Goal: Information Seeking & Learning: Learn about a topic

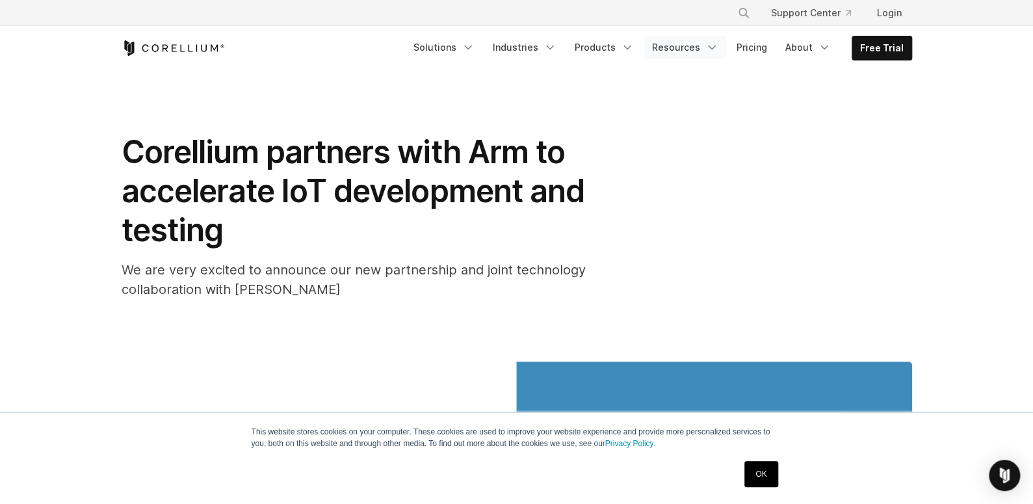
click at [712, 48] on icon "Navigation Menu" at bounding box center [711, 47] width 13 height 13
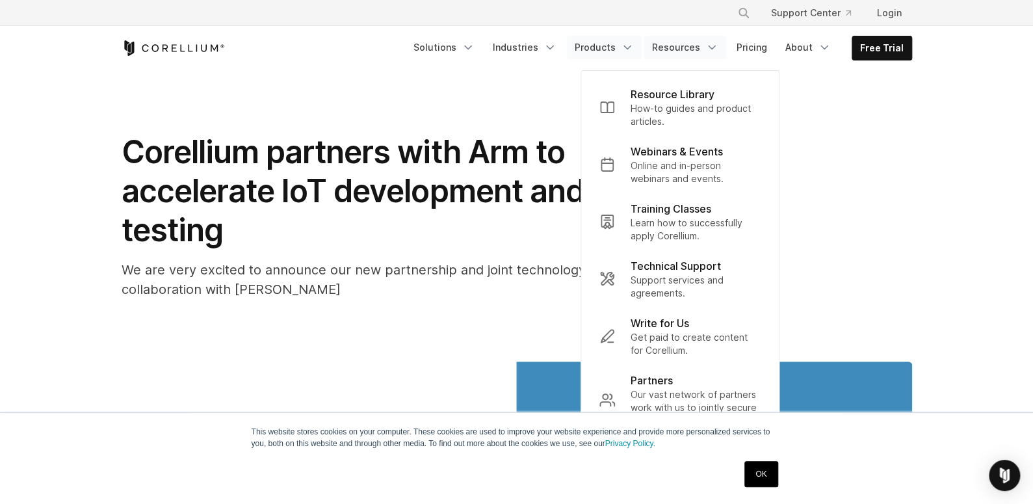
click at [634, 42] on icon "Navigation Menu" at bounding box center [627, 47] width 13 height 13
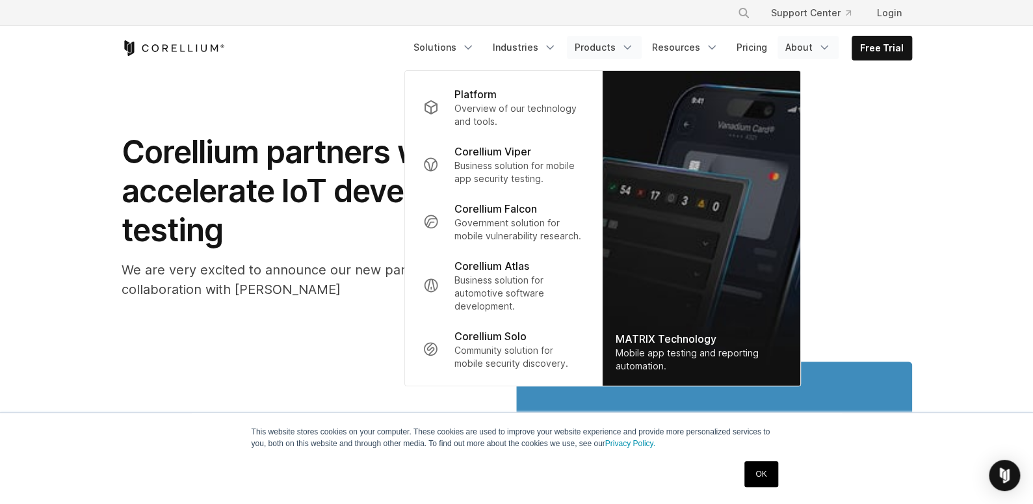
click at [831, 41] on icon "Navigation Menu" at bounding box center [824, 47] width 13 height 13
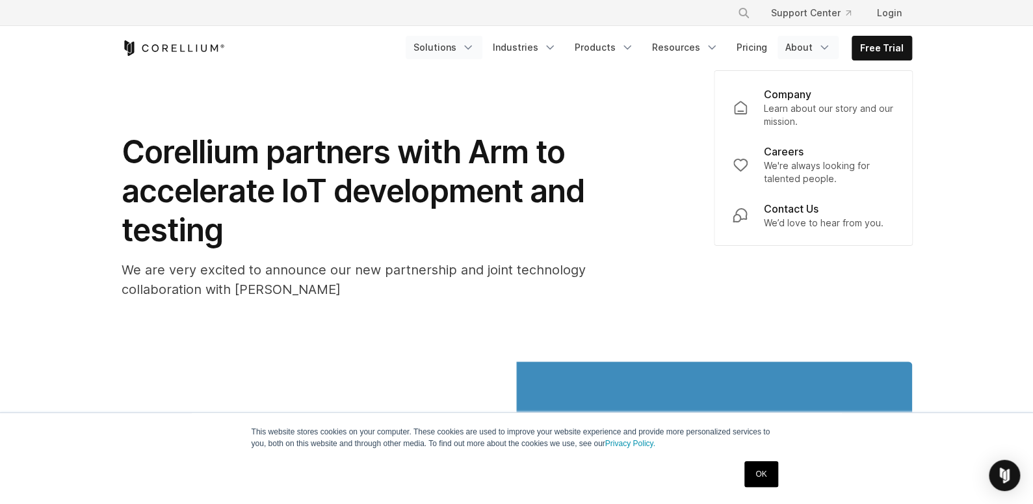
click at [475, 44] on icon "Navigation Menu" at bounding box center [468, 47] width 13 height 13
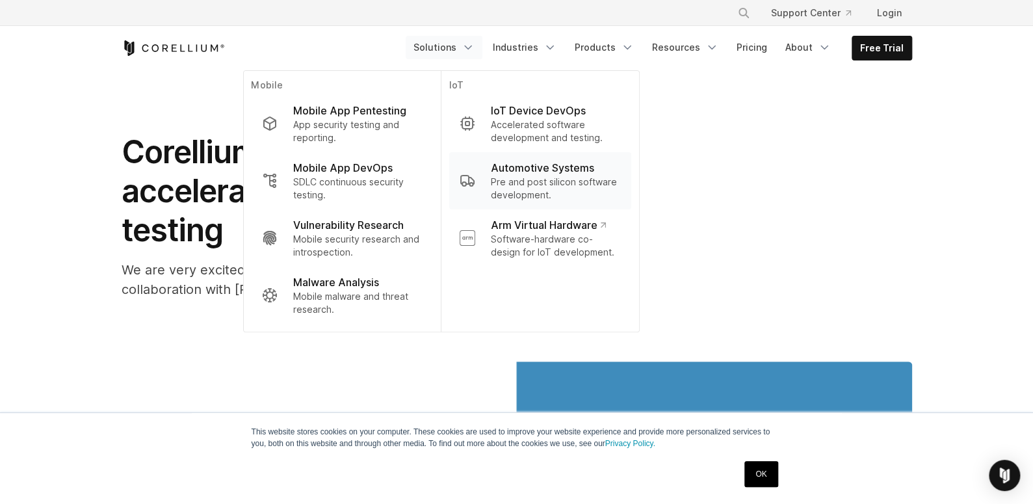
click at [588, 185] on p "Pre and post silicon software development." at bounding box center [555, 189] width 130 height 26
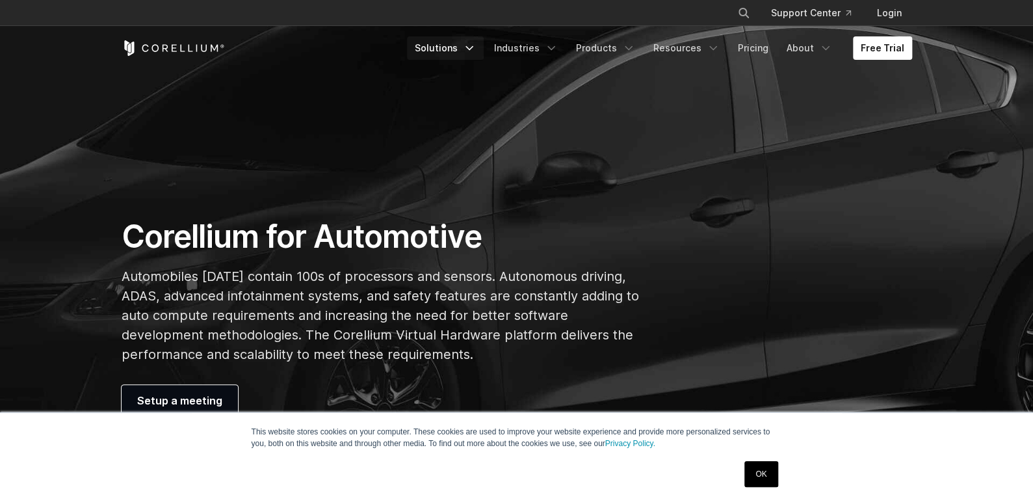
click at [476, 46] on icon "Navigation Menu" at bounding box center [469, 48] width 13 height 13
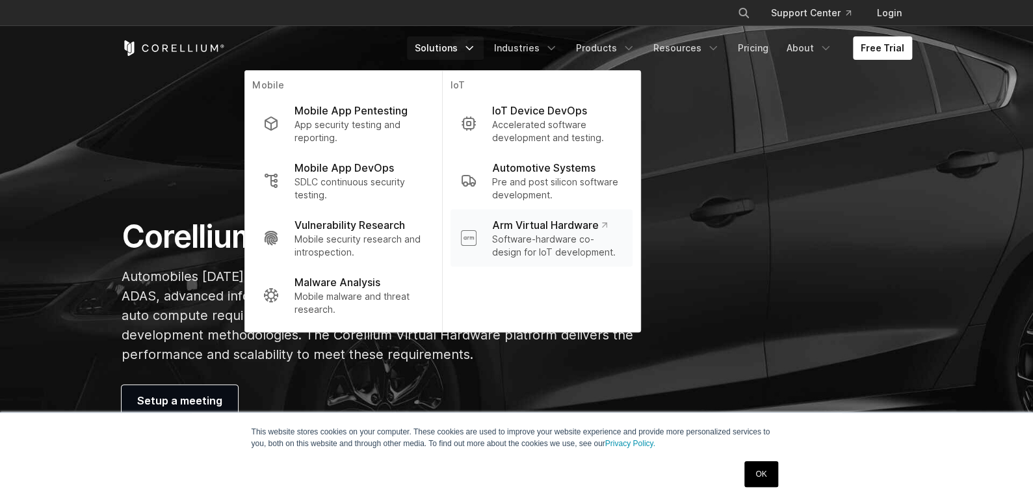
click at [549, 222] on p "Arm Virtual Hardware" at bounding box center [548, 225] width 115 height 16
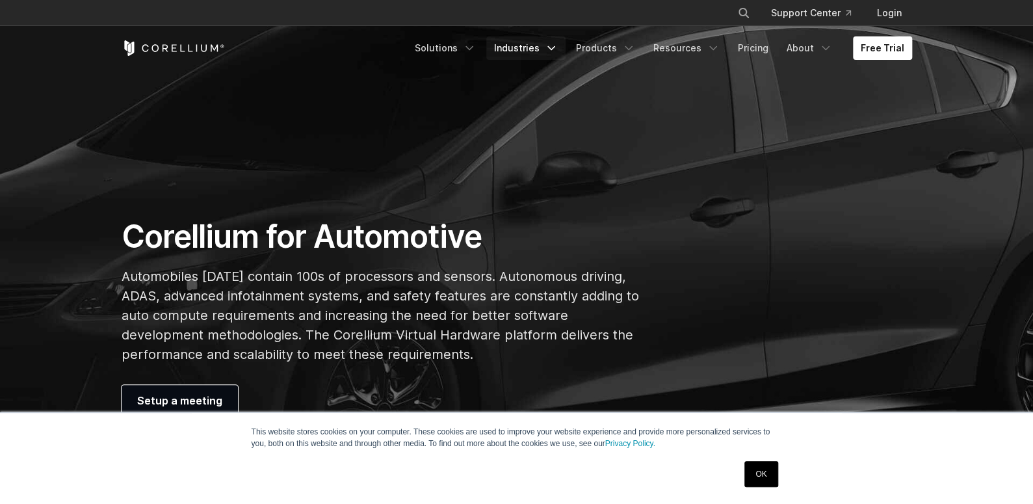
click at [556, 44] on icon "Navigation Menu" at bounding box center [551, 48] width 13 height 13
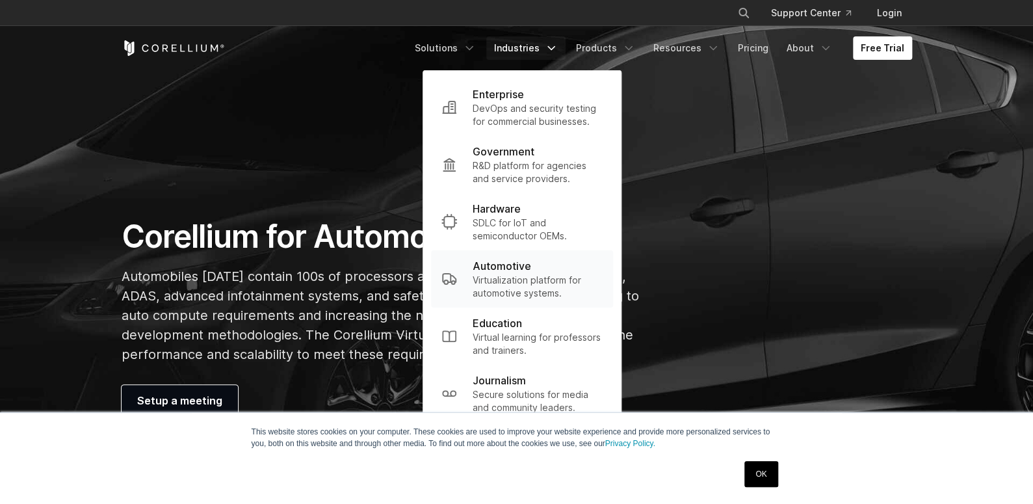
click at [555, 285] on p "Virtualization platform for automotive systems." at bounding box center [538, 287] width 130 height 26
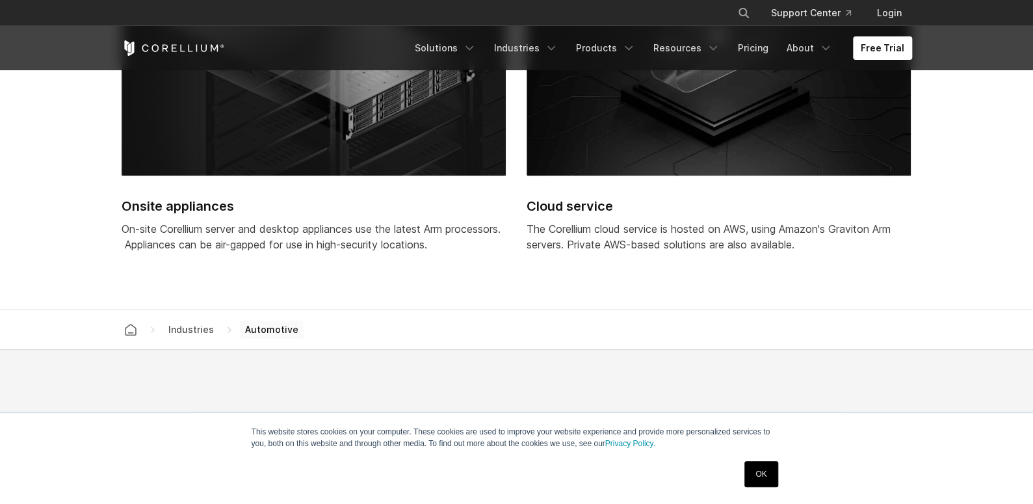
scroll to position [3315, 0]
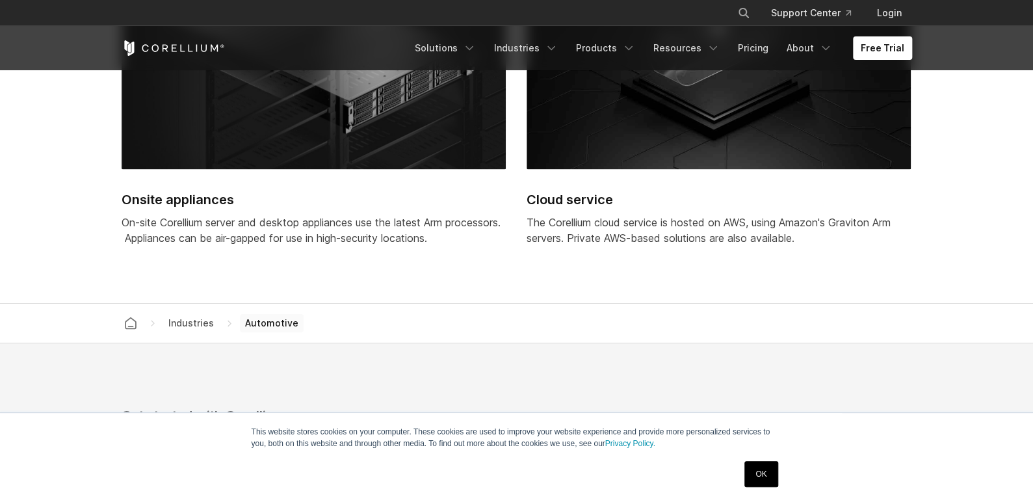
click at [151, 194] on h2 "Onsite appliances" at bounding box center [314, 200] width 384 height 20
click at [569, 190] on h2 "Cloud service" at bounding box center [719, 200] width 384 height 20
click at [558, 193] on h2 "Cloud service" at bounding box center [719, 200] width 384 height 20
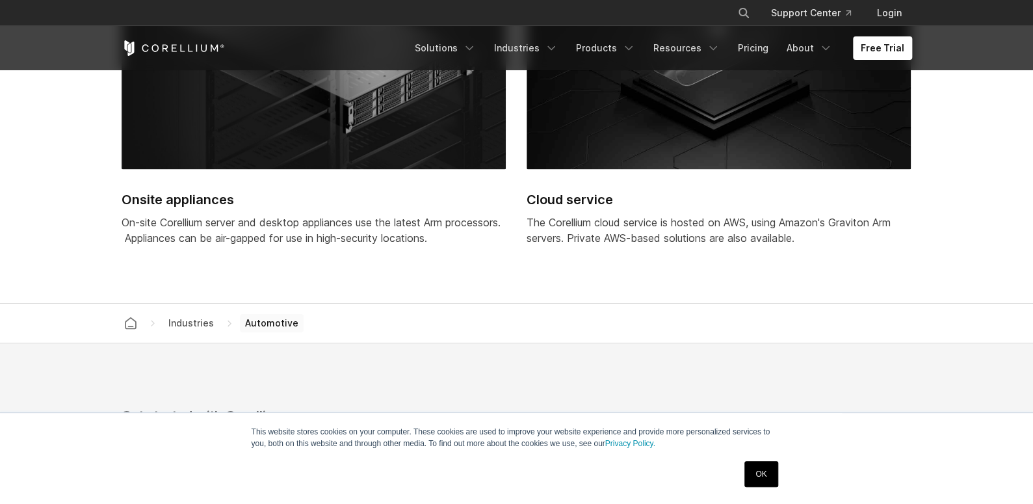
click at [559, 199] on h2 "Cloud service" at bounding box center [719, 200] width 384 height 20
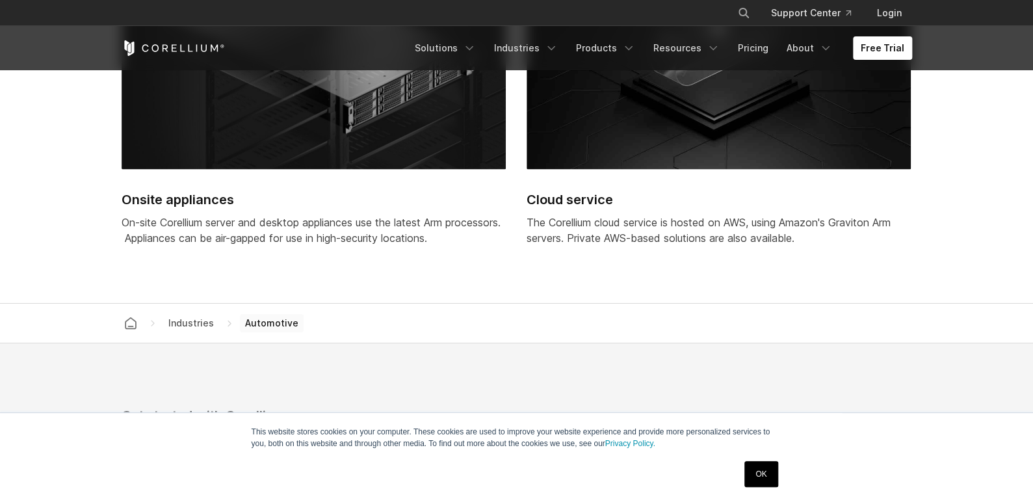
click at [559, 199] on h2 "Cloud service" at bounding box center [719, 200] width 384 height 20
drag, startPoint x: 528, startPoint y: 193, endPoint x: 579, endPoint y: 194, distance: 51.4
click at [579, 194] on h2 "Cloud service" at bounding box center [719, 200] width 384 height 20
drag, startPoint x: 800, startPoint y: 222, endPoint x: 721, endPoint y: 217, distance: 78.8
click at [688, 222] on div "The Corellium cloud service is hosted on AWS, using Amazon's Graviton Arm serve…" at bounding box center [719, 230] width 384 height 31
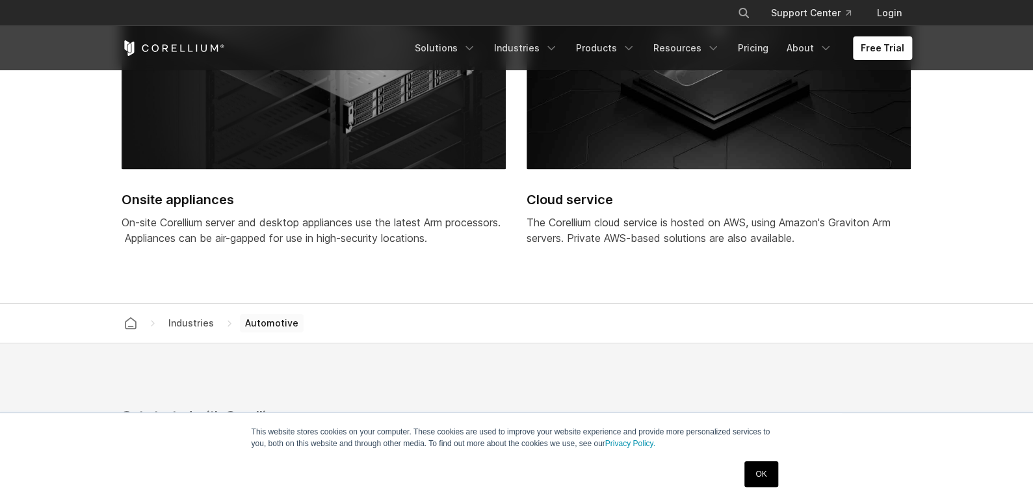
drag, startPoint x: 721, startPoint y: 217, endPoint x: 764, endPoint y: 228, distance: 44.3
click at [796, 235] on div "The Corellium cloud service is hosted on AWS, using Amazon's Graviton Arm serve…" at bounding box center [719, 230] width 384 height 31
drag, startPoint x: 578, startPoint y: 238, endPoint x: 758, endPoint y: 272, distance: 183.2
click at [762, 272] on section "Flexible deployment options Onsite appliances On-site Corellium server and desk…" at bounding box center [516, 71] width 1033 height 465
click at [729, 272] on section "Flexible deployment options Onsite appliances On-site Corellium server and desk…" at bounding box center [516, 71] width 1033 height 465
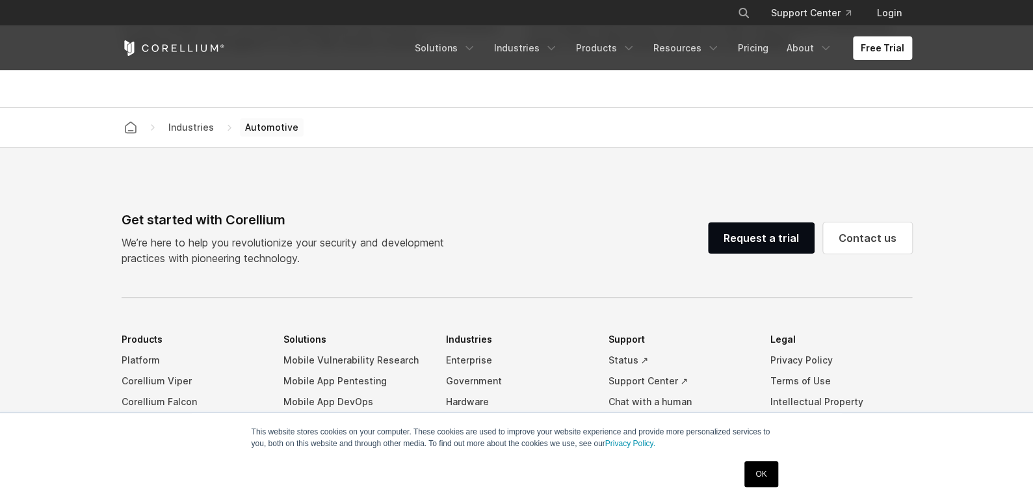
scroll to position [3575, 0]
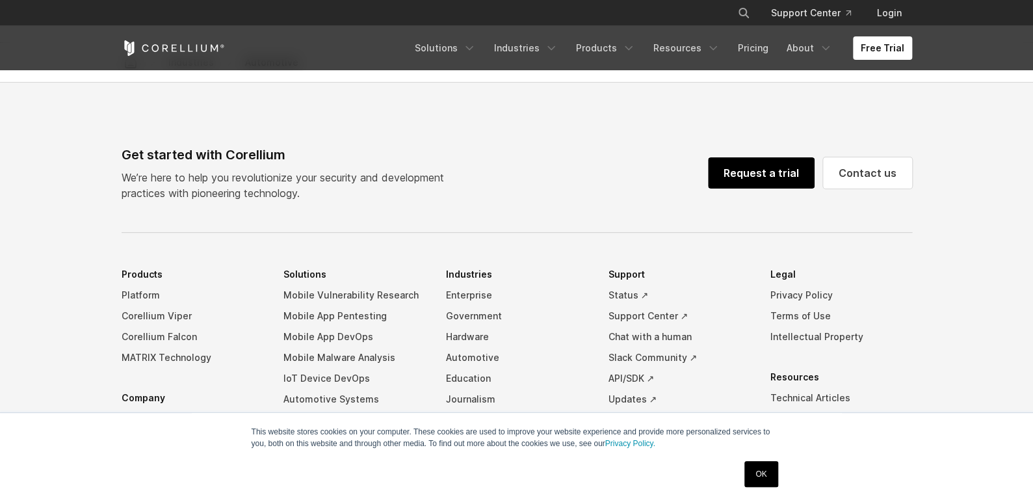
click at [747, 173] on link "Request a trial" at bounding box center [761, 172] width 107 height 31
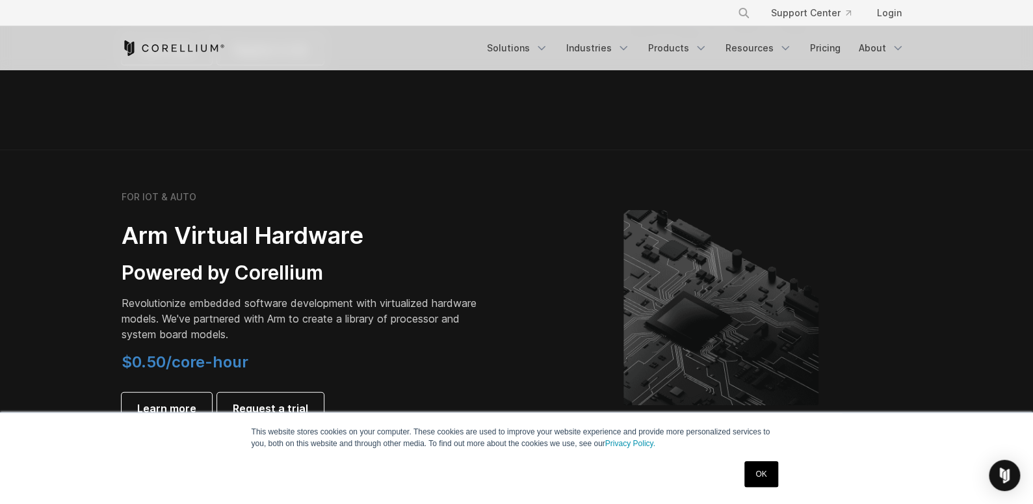
scroll to position [1560, 0]
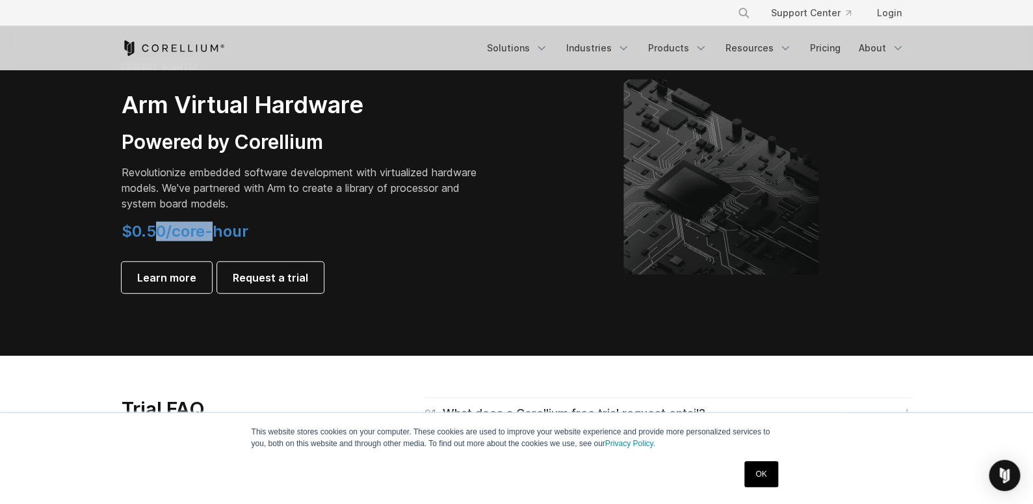
drag, startPoint x: 216, startPoint y: 234, endPoint x: 155, endPoint y: 232, distance: 61.1
click at [155, 232] on span "$0.50/core-hour" at bounding box center [185, 231] width 127 height 19
click at [374, 237] on h4 "$0.50/core-hour" at bounding box center [304, 232] width 364 height 20
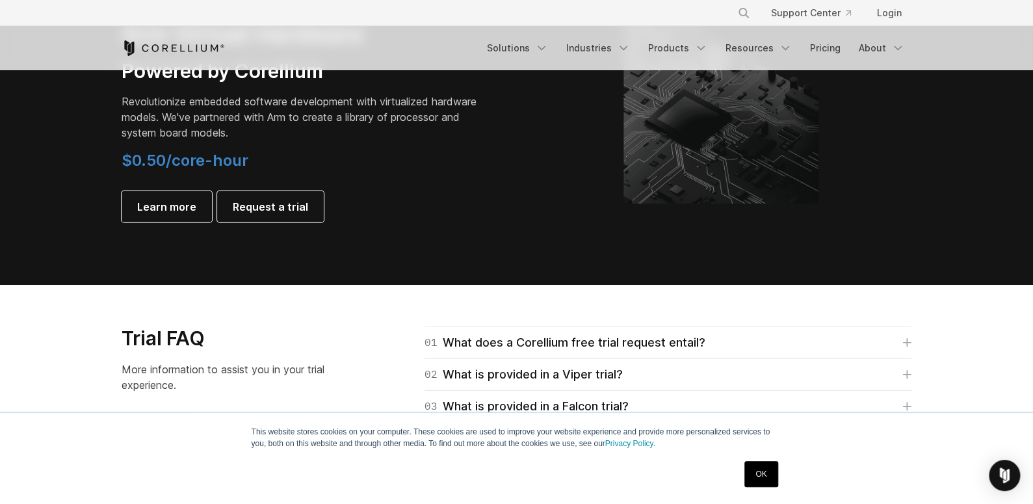
scroll to position [1625, 0]
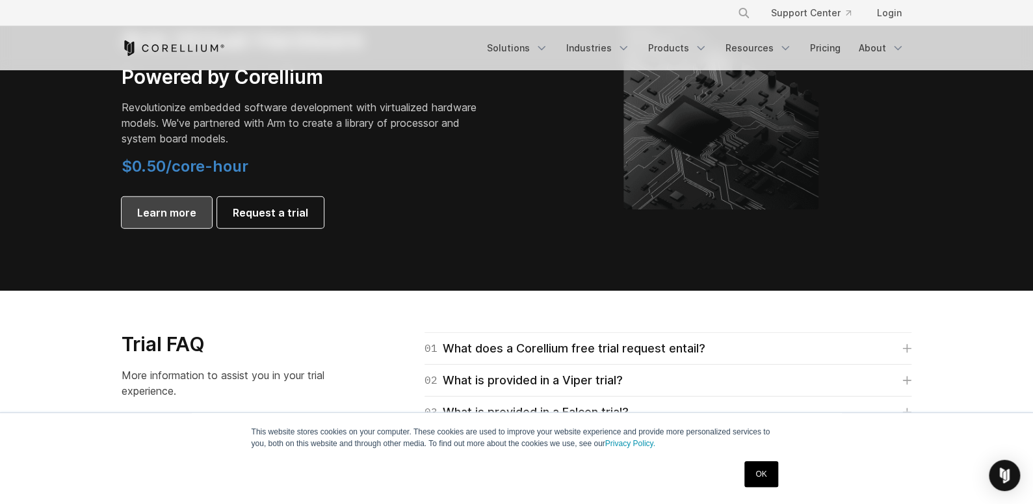
click at [146, 225] on link "Learn more" at bounding box center [167, 212] width 90 height 31
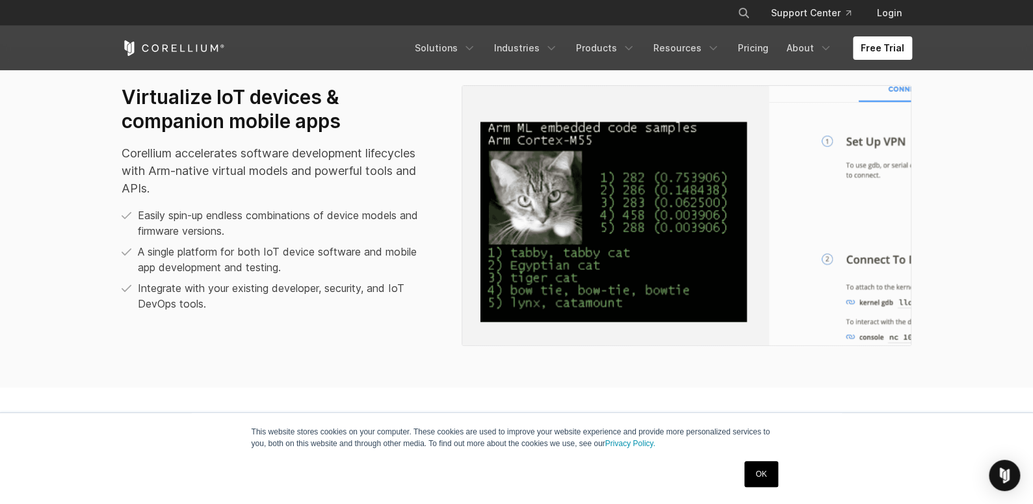
scroll to position [909, 0]
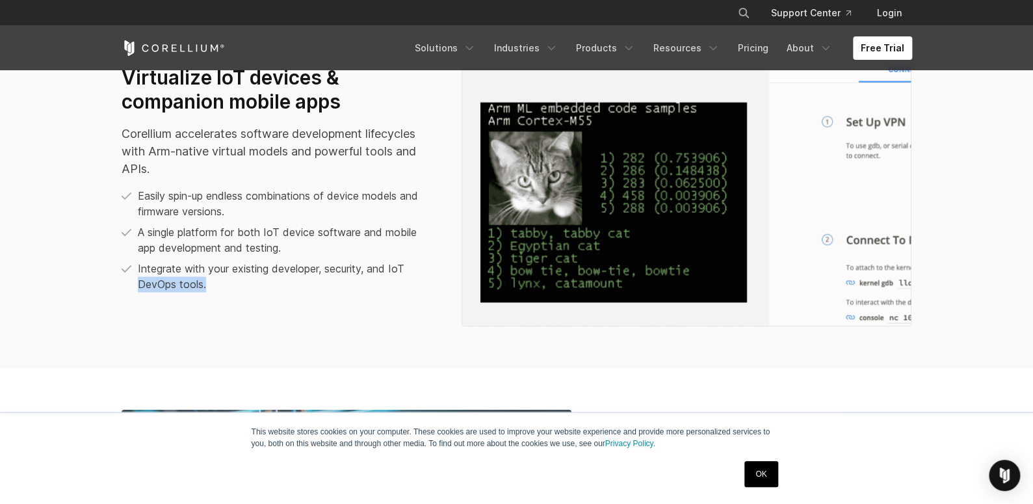
drag, startPoint x: 209, startPoint y: 301, endPoint x: 136, endPoint y: 296, distance: 73.0
click at [136, 292] on li "Integrate with your existing developer, security, and IoT DevOps tools." at bounding box center [279, 276] width 314 height 31
click at [325, 324] on div "Virtualize IoT devices & companion mobile apps Corellium accelerates software d…" at bounding box center [517, 196] width 817 height 261
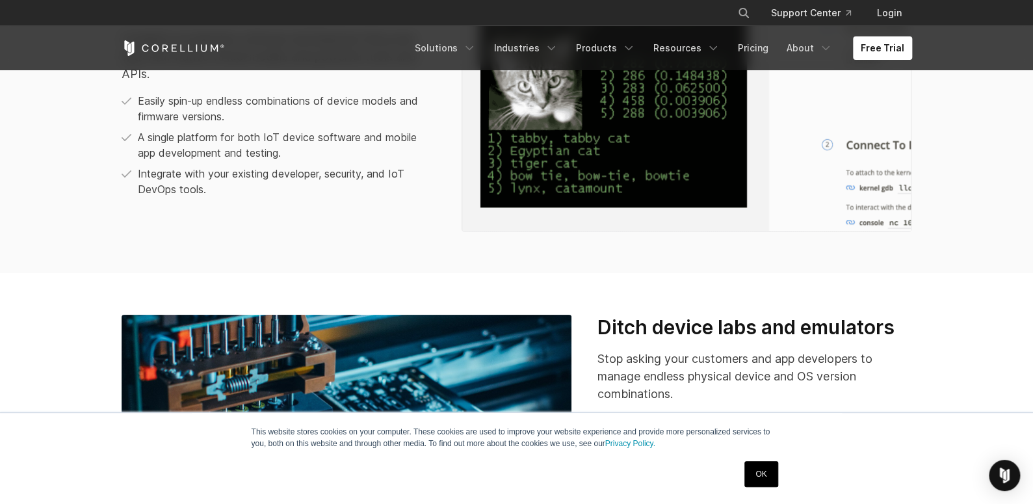
scroll to position [1170, 0]
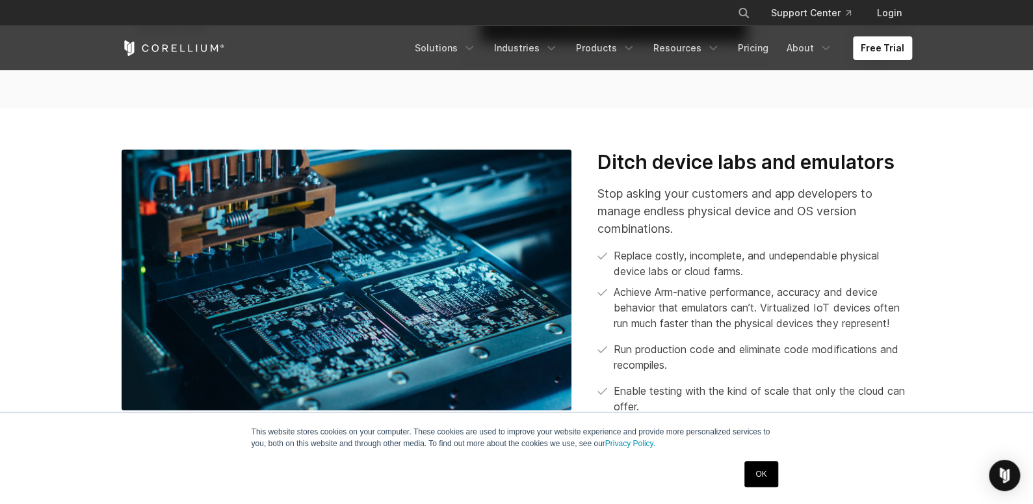
click at [764, 480] on link "OK" at bounding box center [760, 474] width 33 height 26
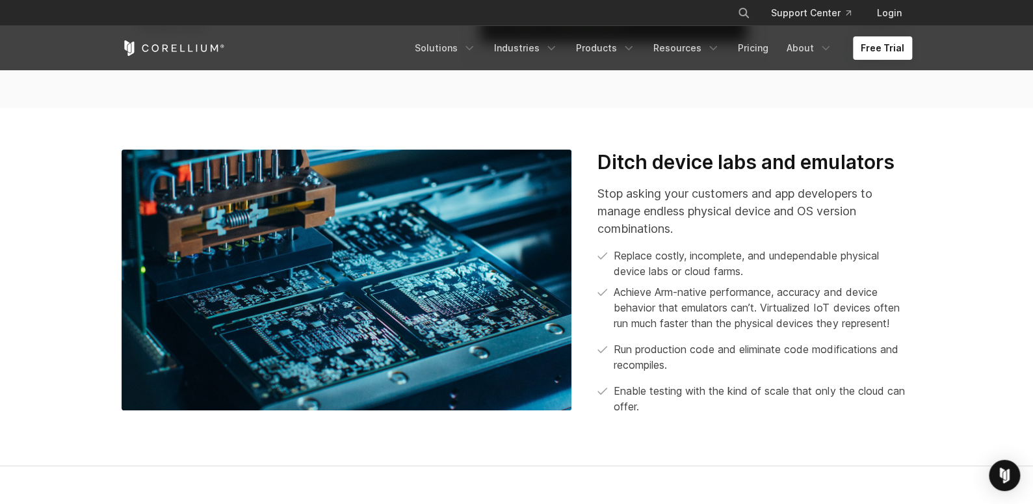
click at [746, 346] on div "Stop asking your customers and app developers to manage endless physical device…" at bounding box center [754, 298] width 314 height 229
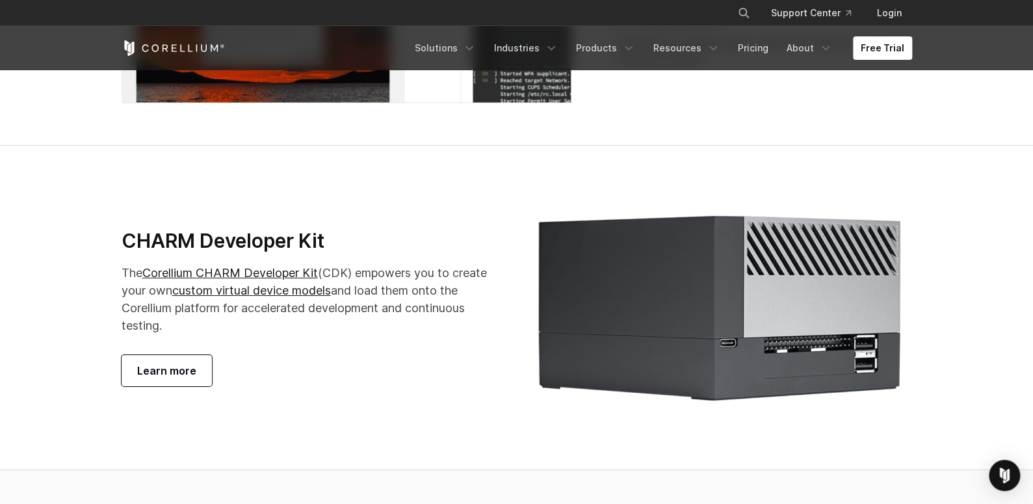
scroll to position [2470, 0]
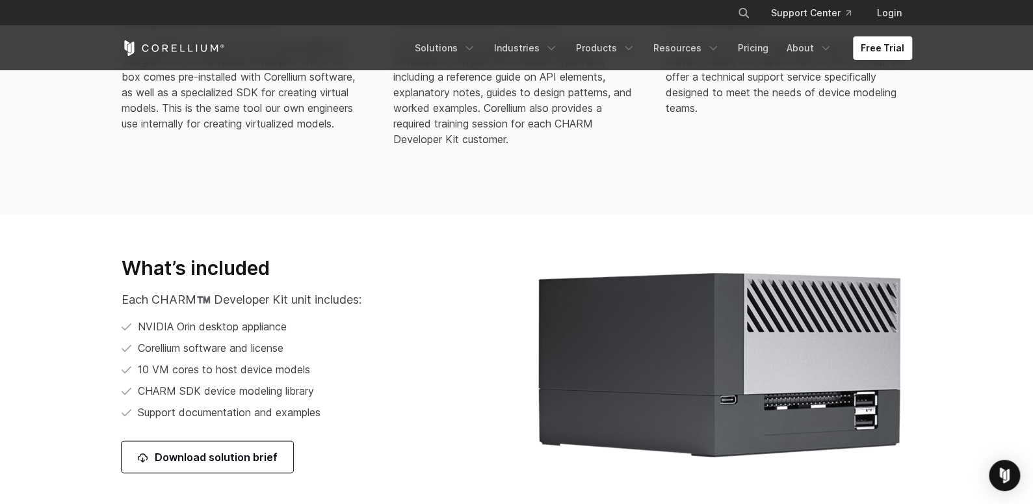
scroll to position [1430, 0]
